Goal: Information Seeking & Learning: Find specific page/section

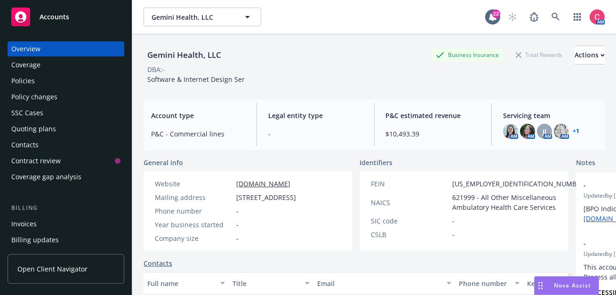
scroll to position [0, 0]
click at [556, 18] on icon at bounding box center [555, 16] width 8 height 8
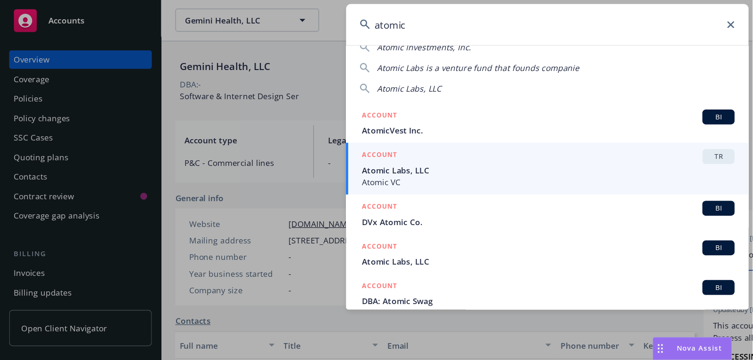
scroll to position [48, 0]
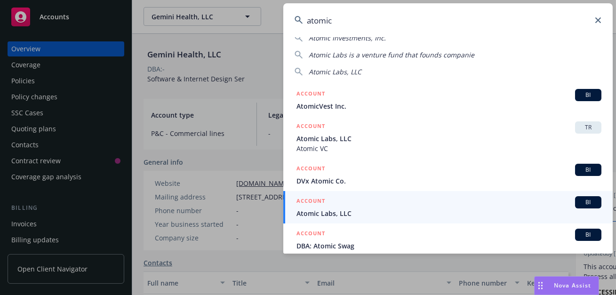
type input "atomic"
click at [451, 198] on div "ACCOUNT BI" at bounding box center [448, 202] width 305 height 12
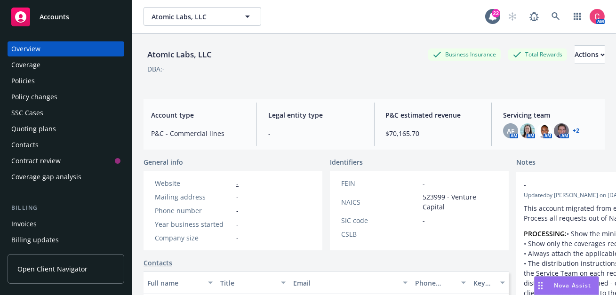
click at [370, 93] on div "Atomic Labs, LLC Business Insurance Total Rewards Actions DBA: - Account type P…" at bounding box center [373, 176] width 461 height 284
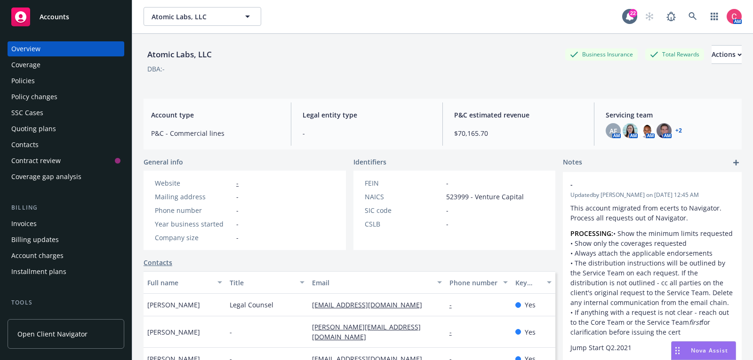
click at [95, 84] on div "Policies" at bounding box center [65, 80] width 109 height 15
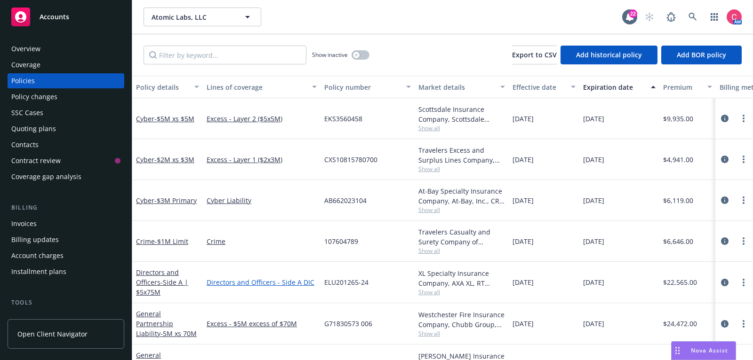
click at [258, 283] on link "Directors and Officers - Side A DIC" at bounding box center [261, 282] width 110 height 10
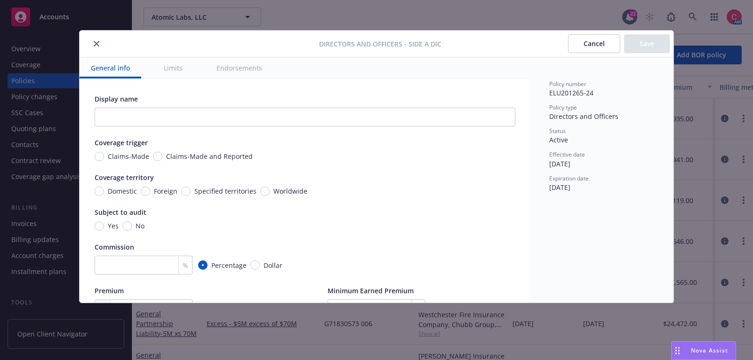
click at [92, 46] on button "close" at bounding box center [96, 43] width 11 height 11
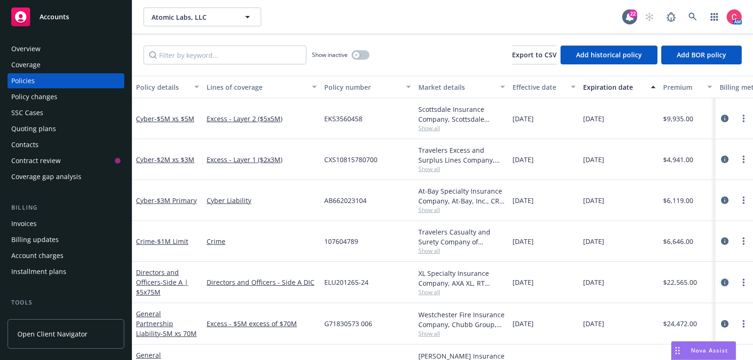
click at [615, 284] on icon "circleInformation" at bounding box center [725, 283] width 8 height 8
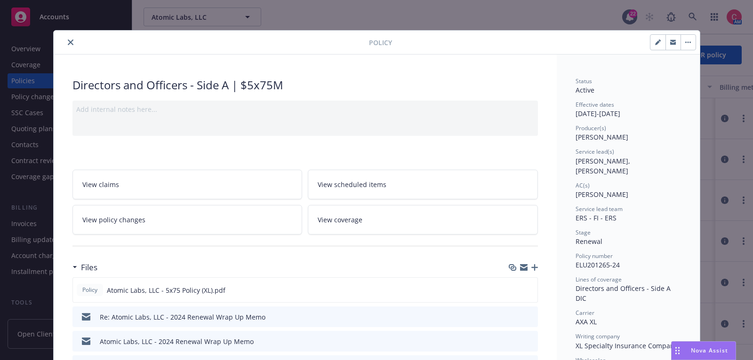
click at [71, 46] on button "close" at bounding box center [70, 42] width 11 height 11
